Goal: Task Accomplishment & Management: Use online tool/utility

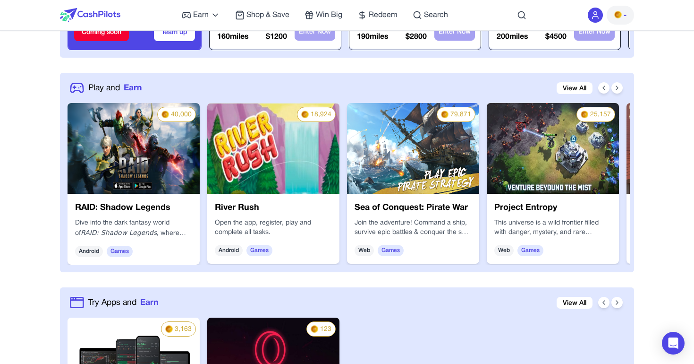
scroll to position [449, 0]
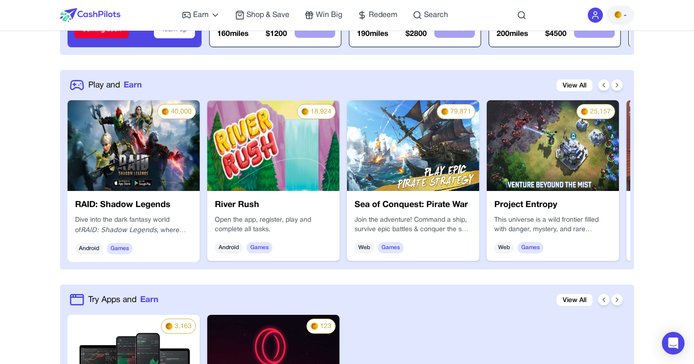
click at [98, 208] on h3 "RAID: Shadow Legends" at bounding box center [133, 204] width 117 height 13
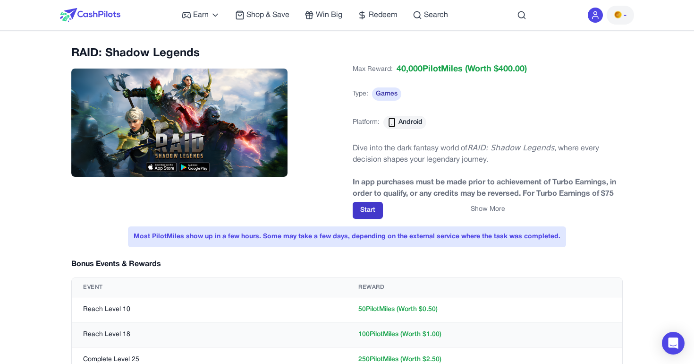
click at [364, 212] on button "Start" at bounding box center [368, 210] width 30 height 17
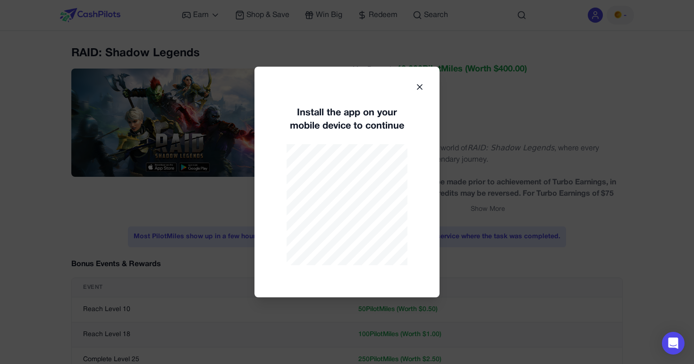
click at [419, 85] on icon at bounding box center [419, 86] width 9 height 9
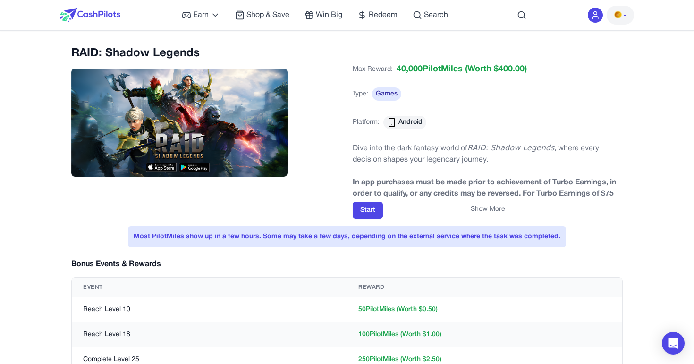
click at [480, 210] on button "Show More" at bounding box center [488, 208] width 34 height 9
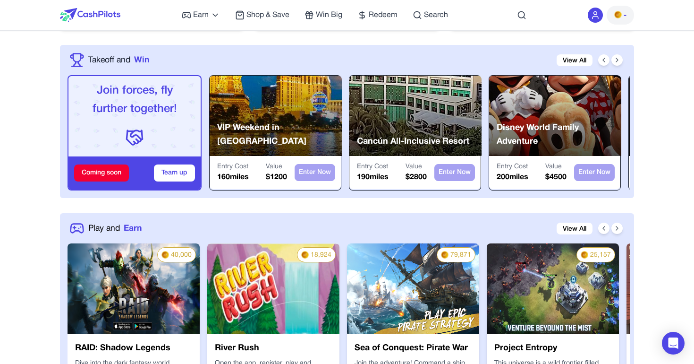
scroll to position [310, 0]
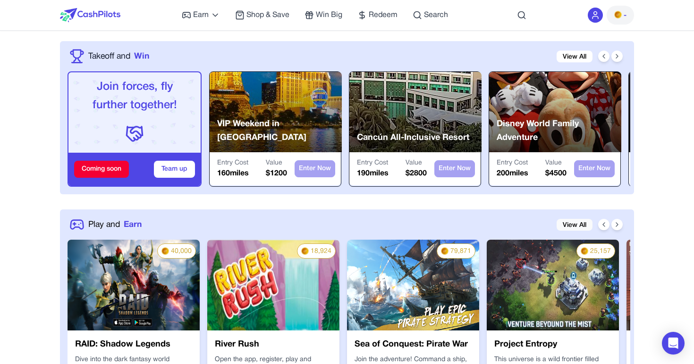
click at [576, 221] on link "View All" at bounding box center [575, 225] width 36 height 12
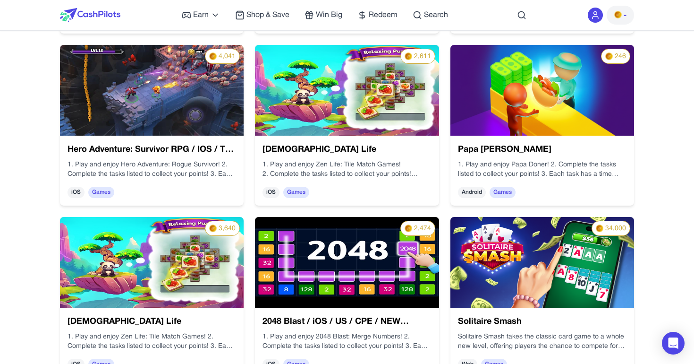
scroll to position [1183, 0]
